Goal: Transaction & Acquisition: Purchase product/service

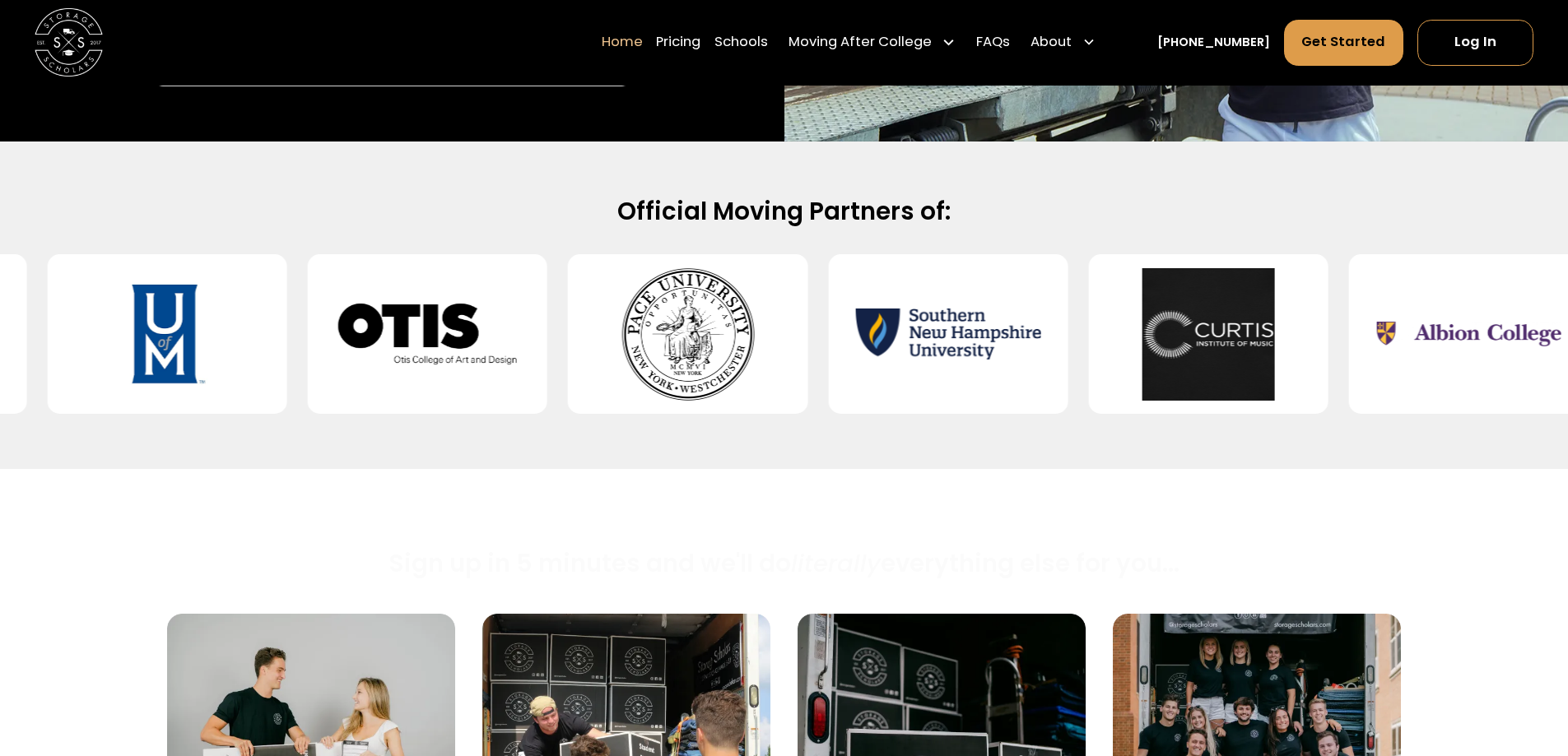
scroll to position [658, 0]
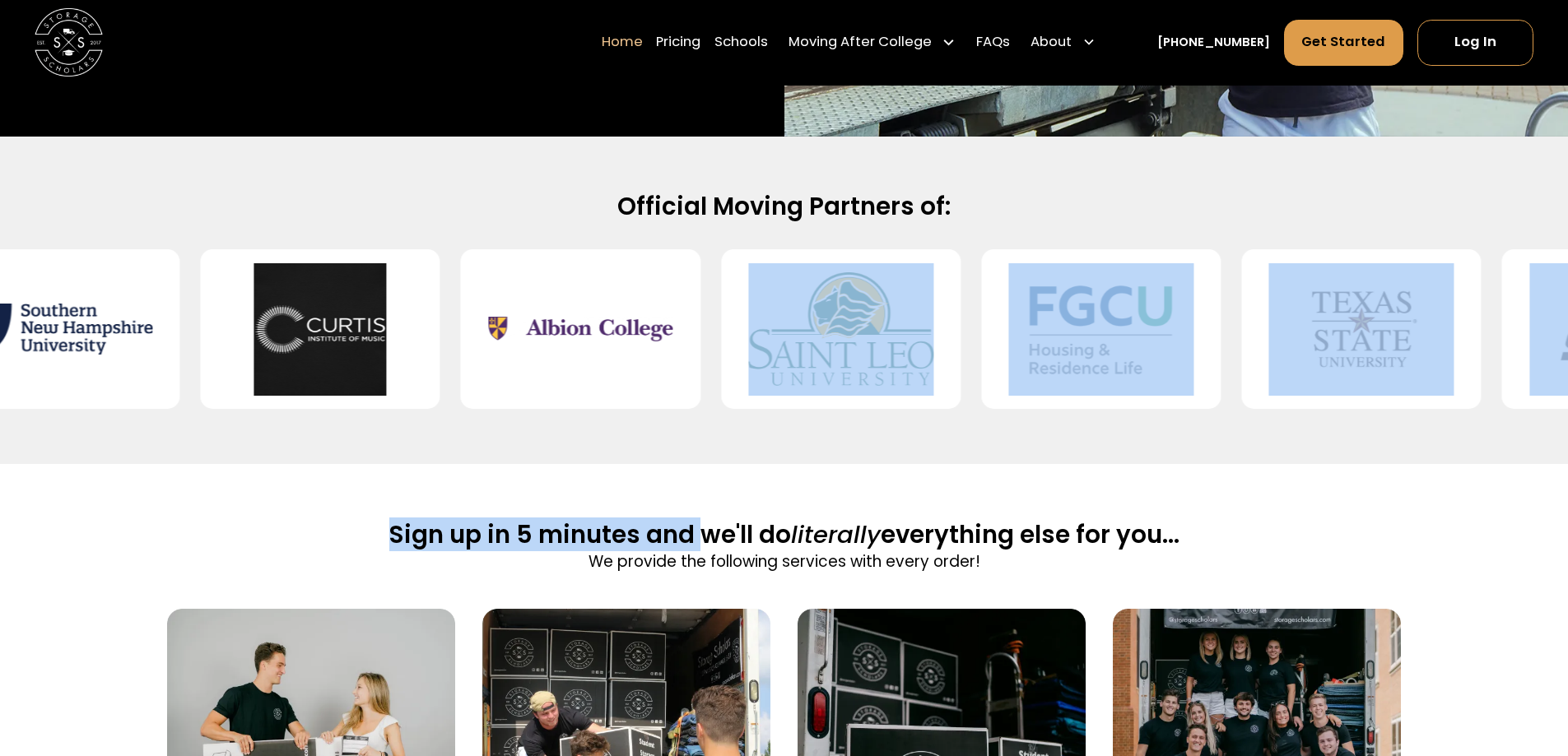
drag, startPoint x: 1068, startPoint y: 350, endPoint x: 713, endPoint y: 489, distance: 381.2
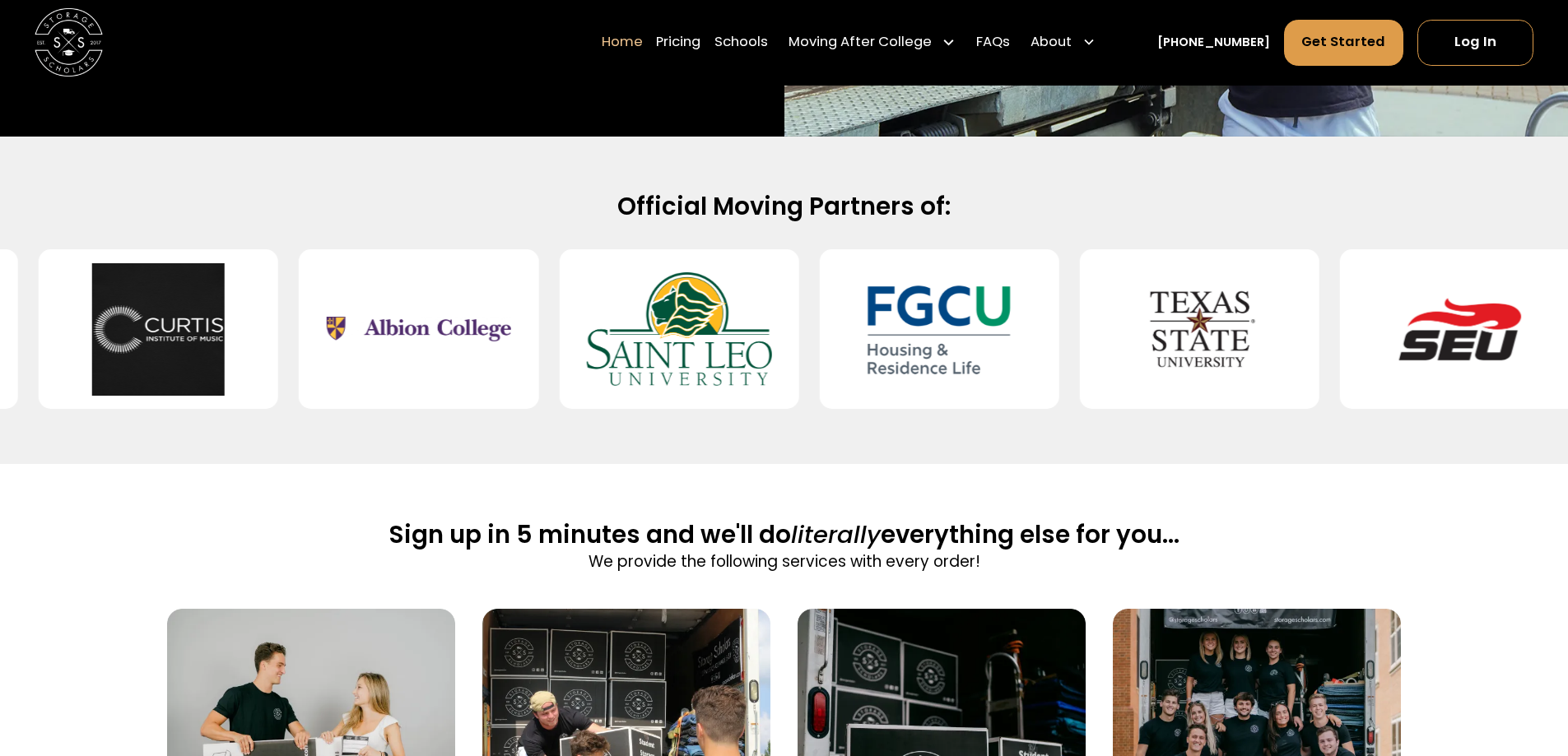
click at [1036, 461] on div "Official Moving Partners of:" at bounding box center [784, 300] width 1568 height 328
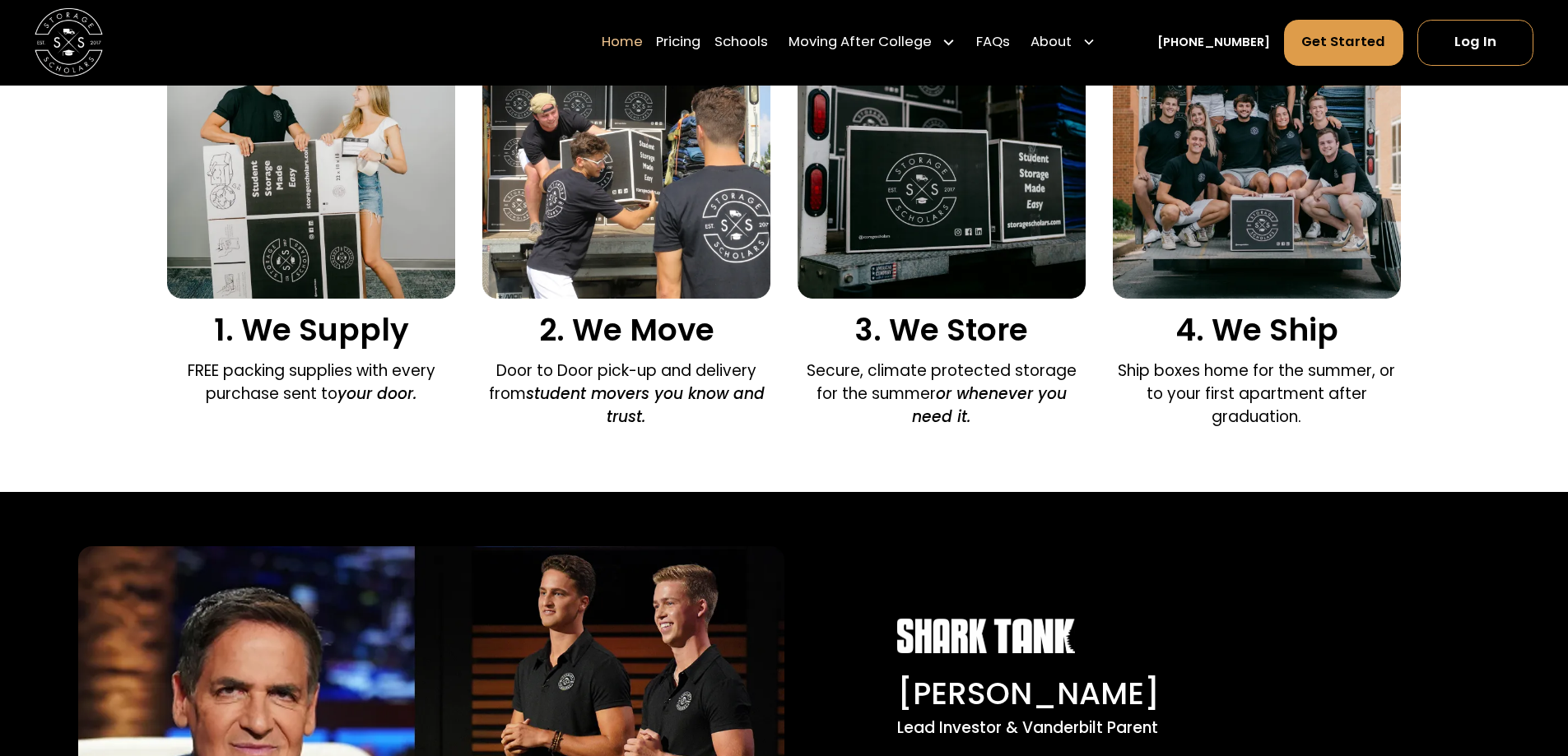
scroll to position [1234, 0]
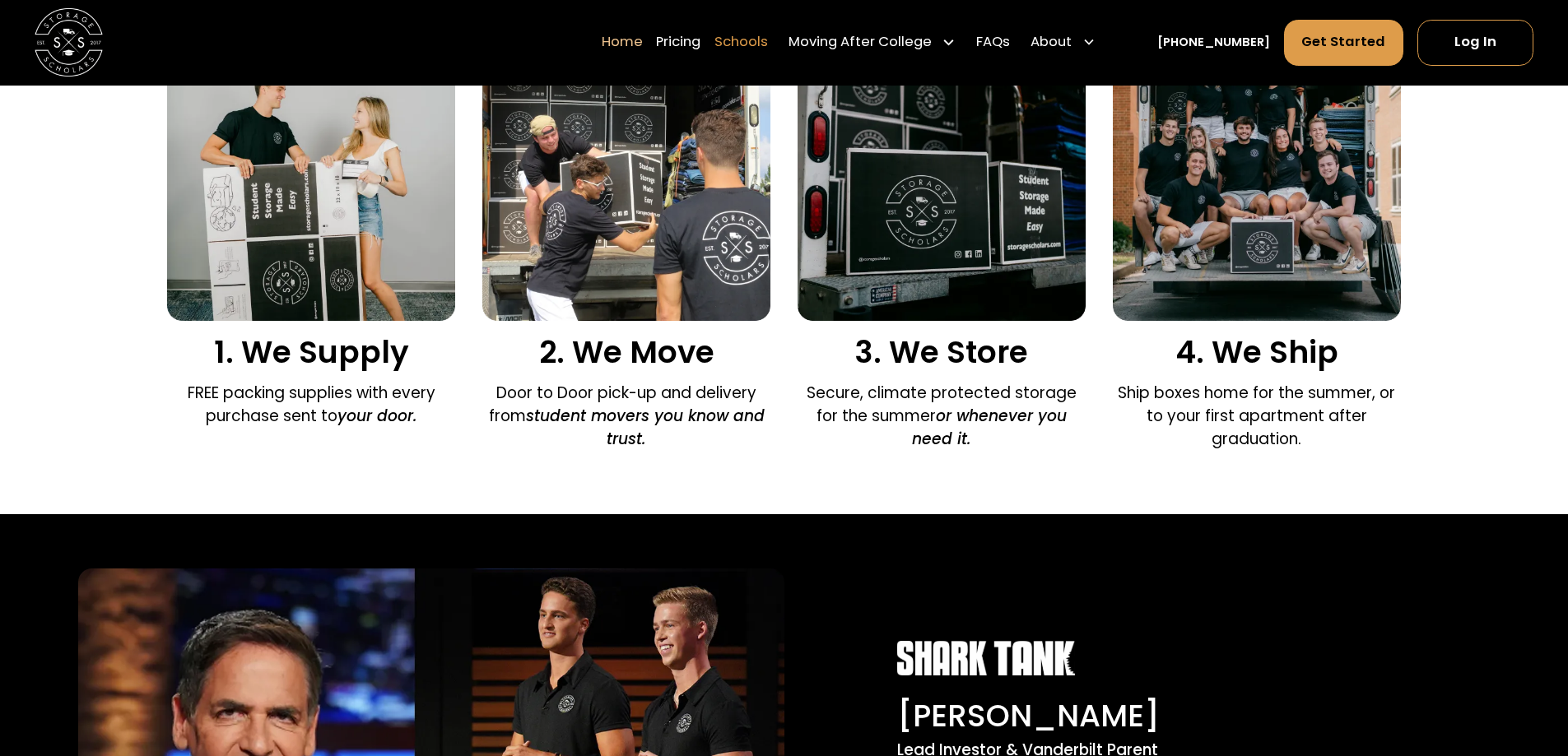
click at [745, 27] on link "Schools" at bounding box center [741, 43] width 53 height 48
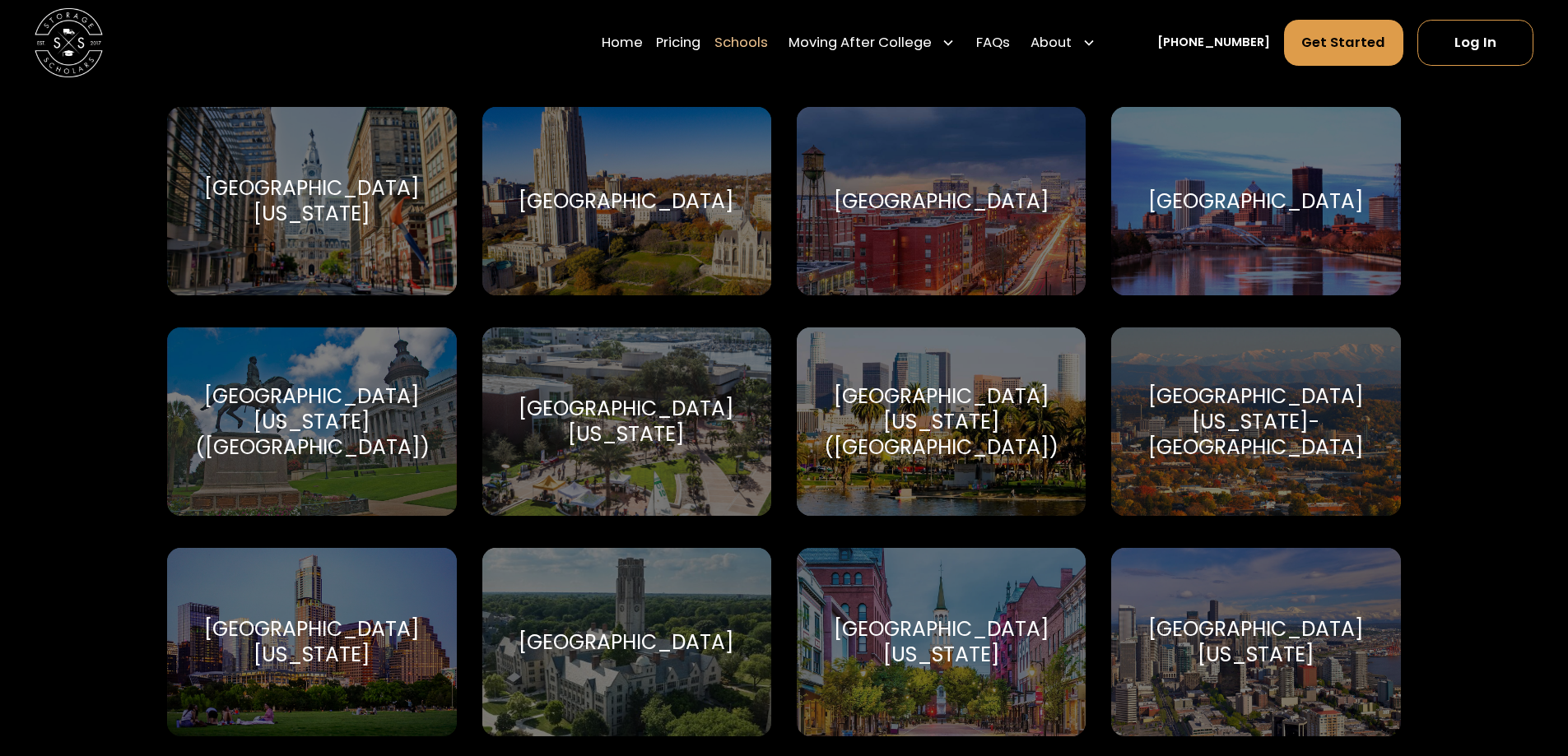
scroll to position [10118, 0]
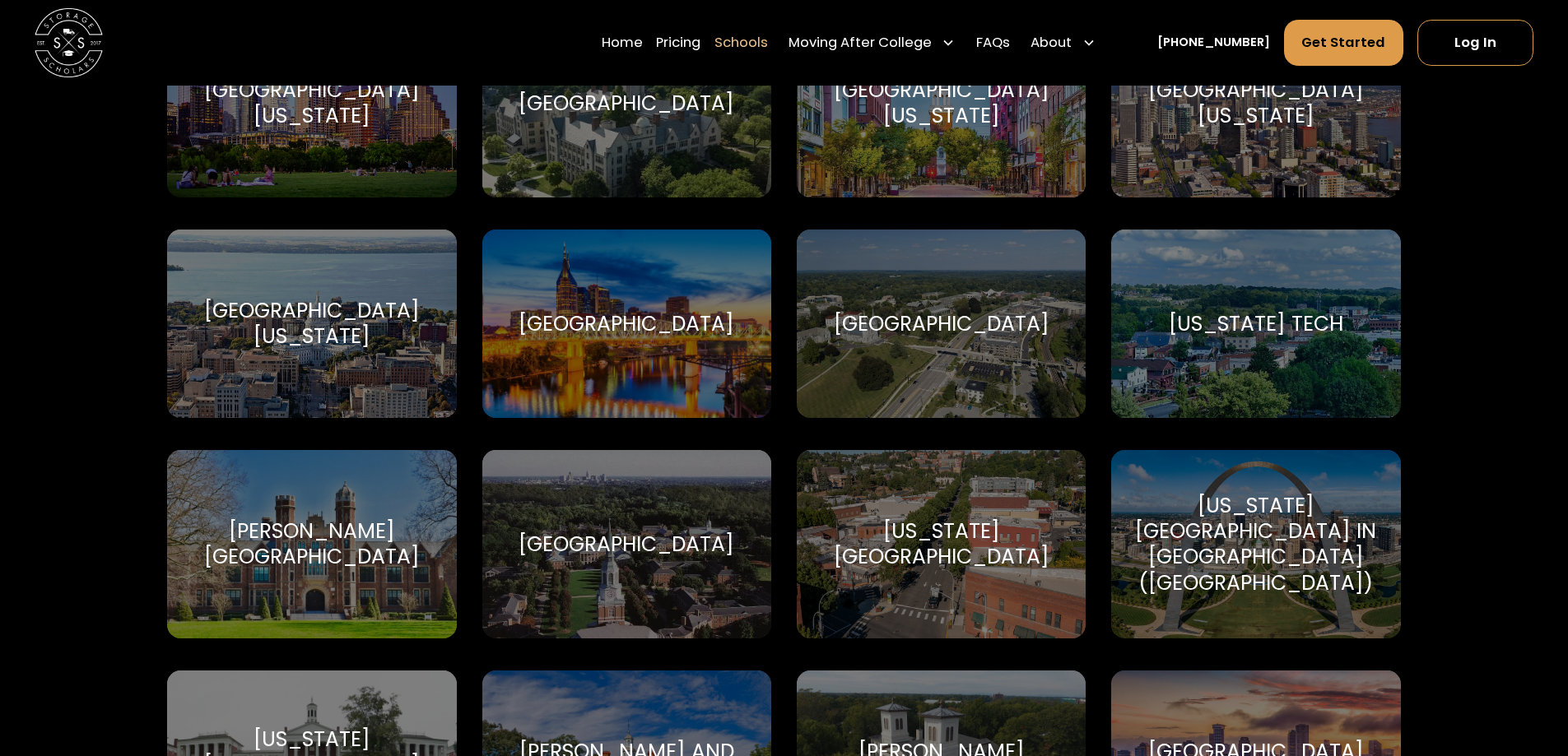
click at [1254, 268] on div "[US_STATE] Tech [US_STATE] Tech" at bounding box center [1255, 323] width 289 height 188
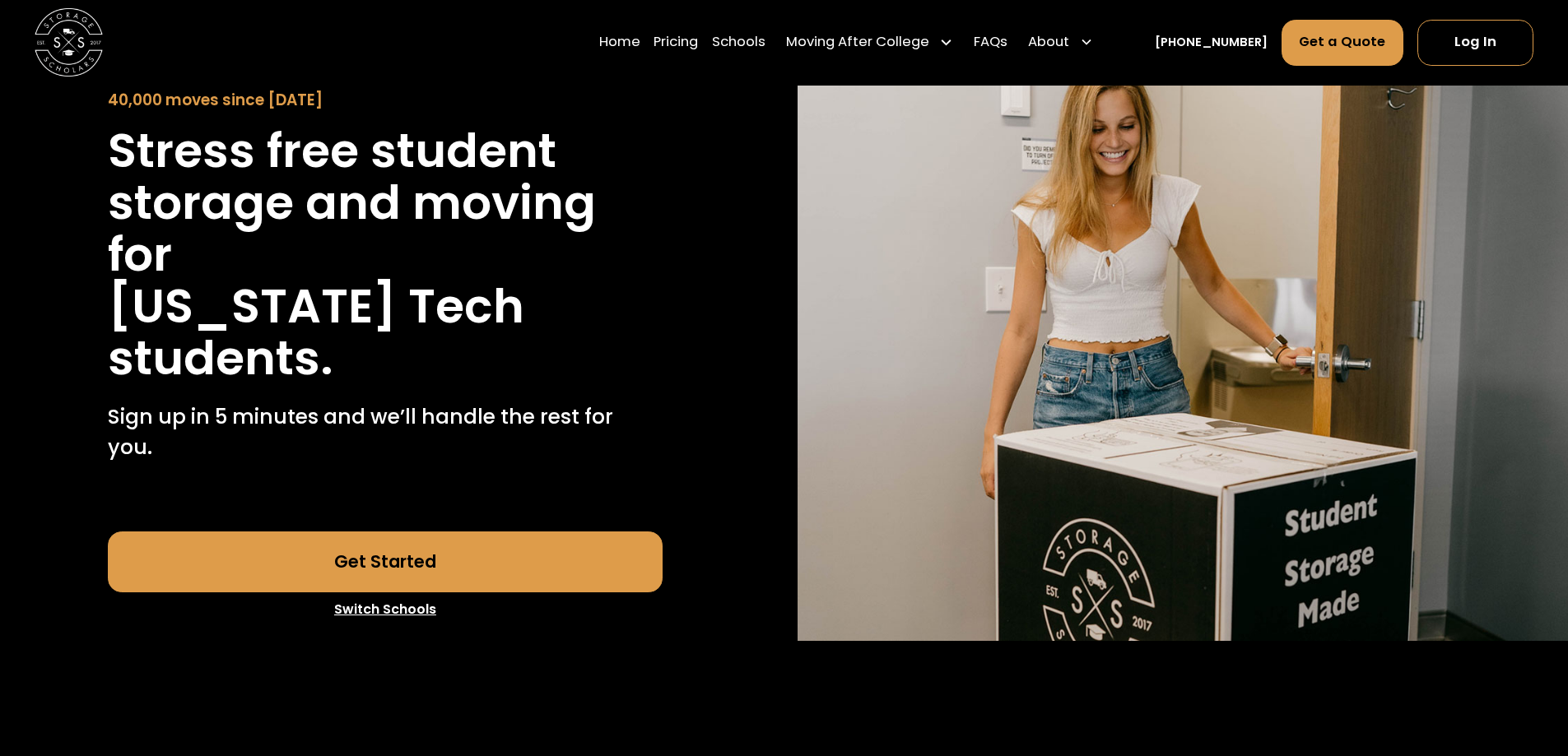
scroll to position [164, 0]
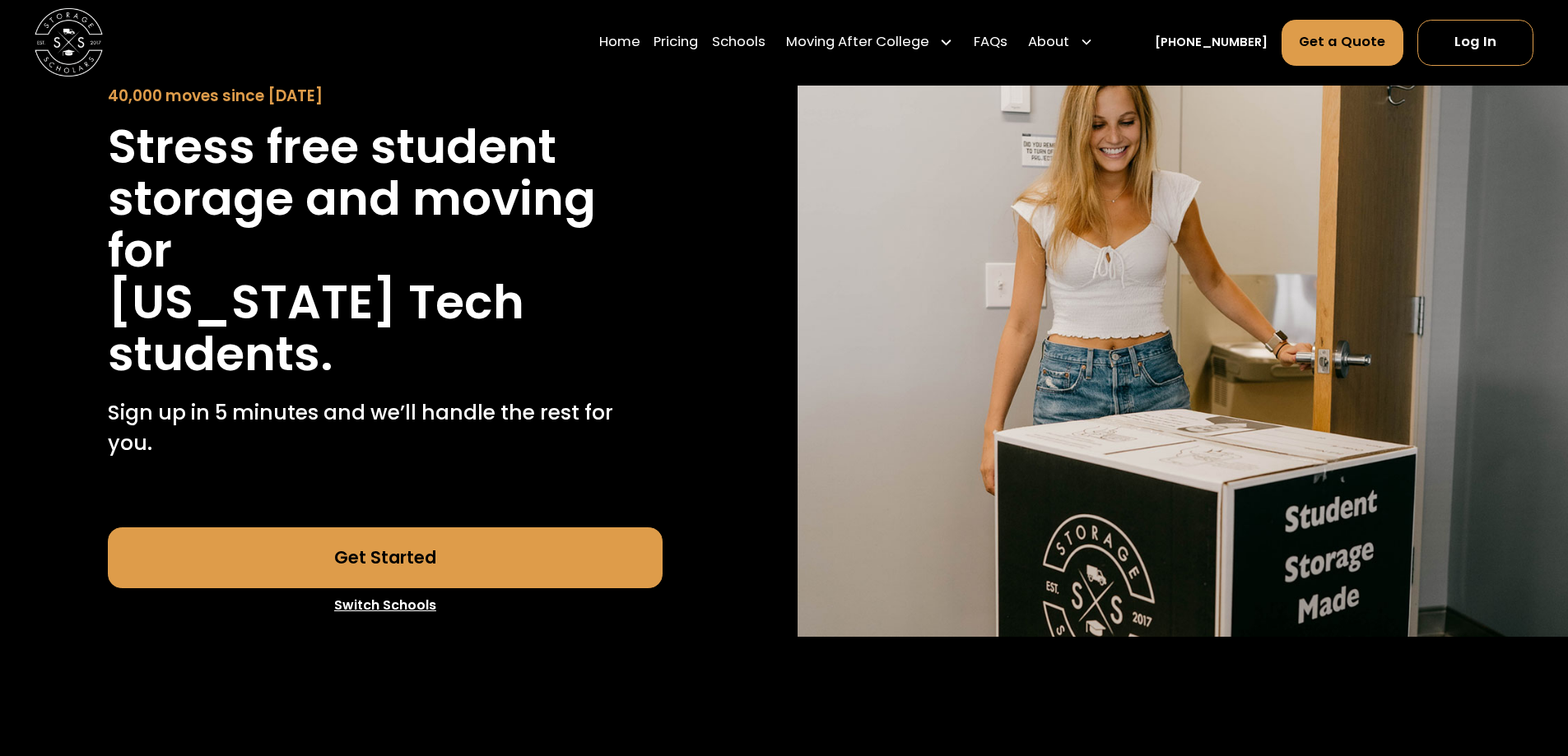
click at [508, 538] on link "Get Started" at bounding box center [385, 558] width 554 height 61
